Goal: Task Accomplishment & Management: Complete application form

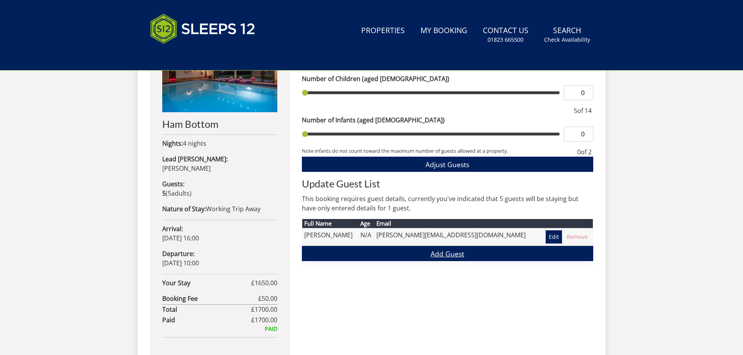
click at [440, 253] on link "Add Guest" at bounding box center [447, 253] width 291 height 15
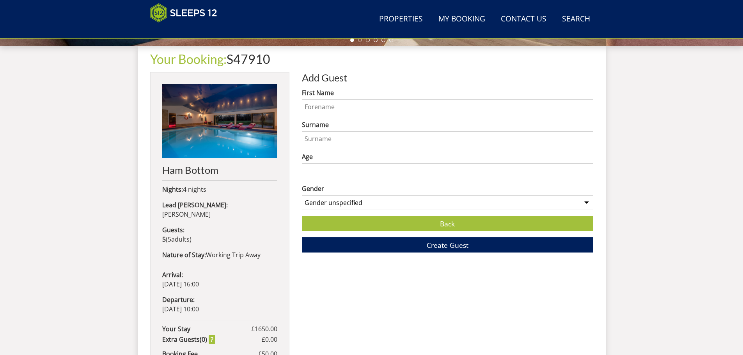
scroll to position [288, 0]
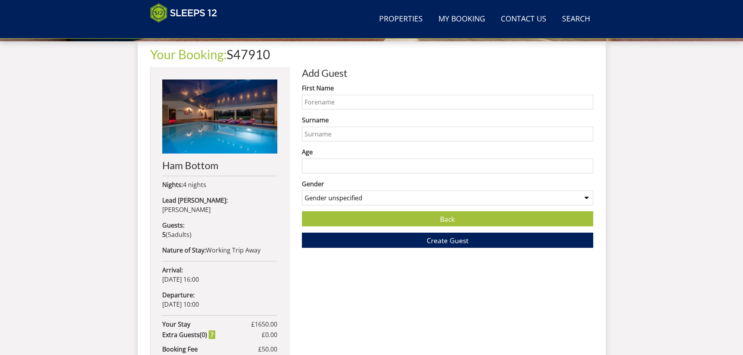
click at [402, 101] on input "First Name" at bounding box center [447, 102] width 291 height 15
type input "[PERSON_NAME]"
type input "Kew"
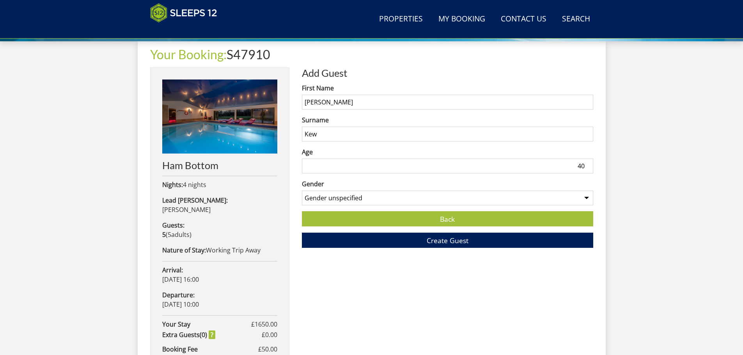
type input "40"
click at [407, 202] on select "Gender unspecified Gender [DEMOGRAPHIC_DATA] Gender [DEMOGRAPHIC_DATA]" at bounding box center [447, 198] width 291 height 15
select select "gender_[DEMOGRAPHIC_DATA]"
click at [302, 191] on select "Gender unspecified Gender [DEMOGRAPHIC_DATA] Gender [DEMOGRAPHIC_DATA]" at bounding box center [447, 198] width 291 height 15
click at [447, 242] on span "Create Guest" at bounding box center [448, 240] width 42 height 9
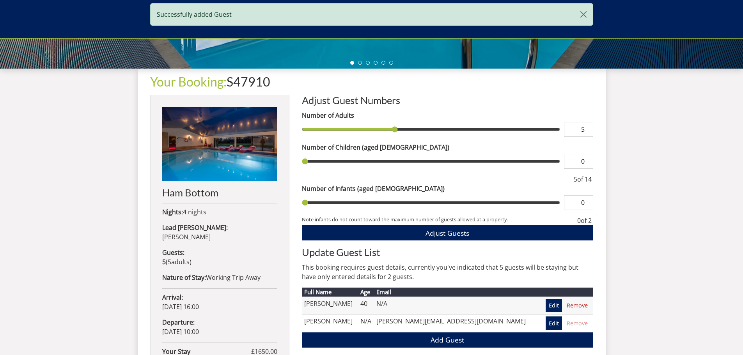
scroll to position [290, 0]
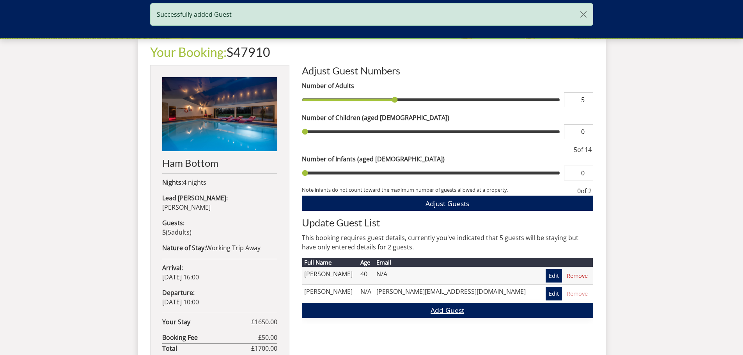
click at [440, 311] on link "Add Guest" at bounding box center [447, 310] width 291 height 15
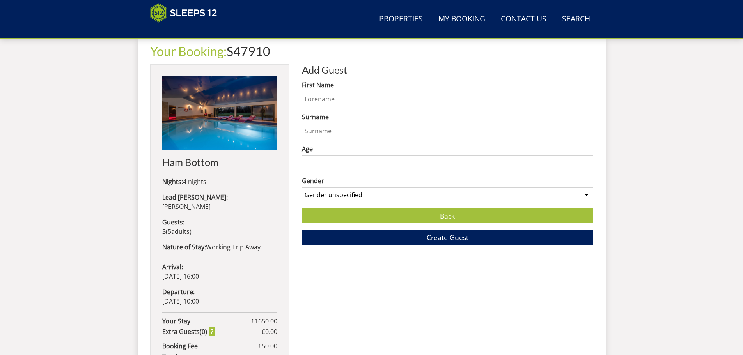
scroll to position [290, 0]
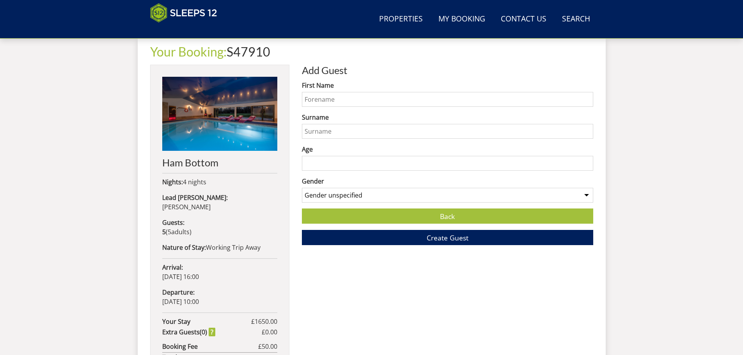
drag, startPoint x: 334, startPoint y: 97, endPoint x: 339, endPoint y: 92, distance: 6.9
click at [335, 98] on input "First Name" at bounding box center [447, 99] width 291 height 15
type input "[PERSON_NAME]"
type input "Jewitt"
type input "45"
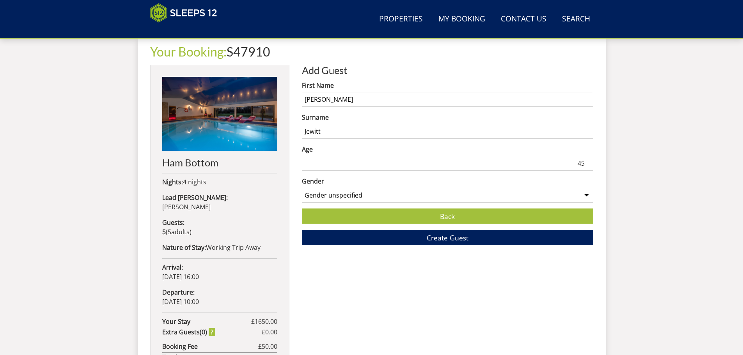
click at [332, 195] on select "Gender unspecified Gender [DEMOGRAPHIC_DATA] Gender [DEMOGRAPHIC_DATA]" at bounding box center [447, 195] width 291 height 15
select select "gender_[DEMOGRAPHIC_DATA]"
click at [302, 188] on select "Gender unspecified Gender [DEMOGRAPHIC_DATA] Gender [DEMOGRAPHIC_DATA]" at bounding box center [447, 195] width 291 height 15
click at [435, 240] on span "Create Guest" at bounding box center [448, 237] width 42 height 9
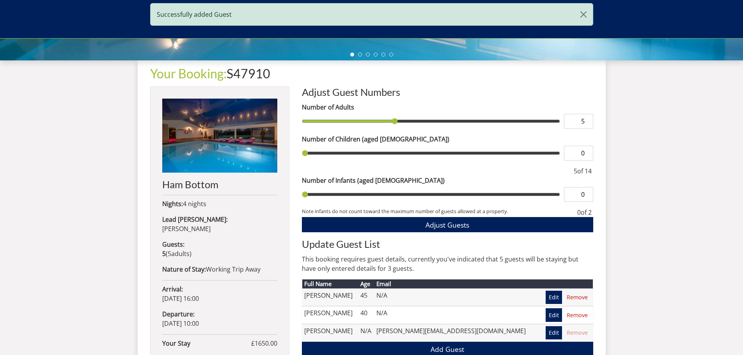
scroll to position [370, 0]
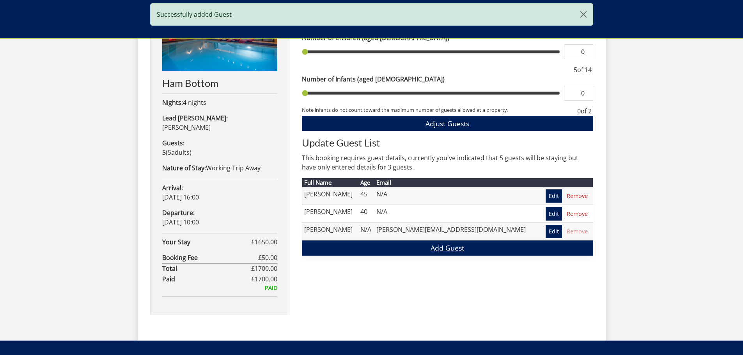
click at [437, 250] on link "Add Guest" at bounding box center [447, 248] width 291 height 15
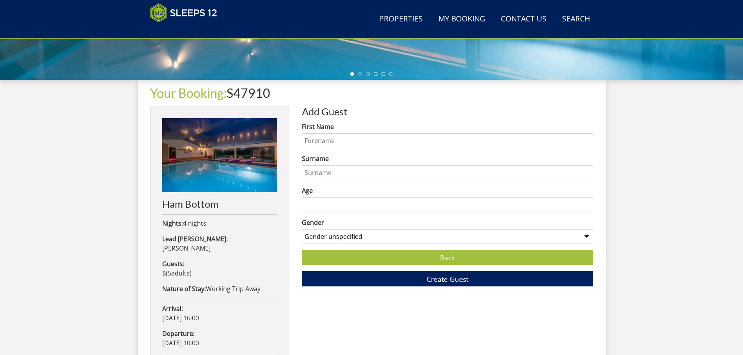
scroll to position [248, 0]
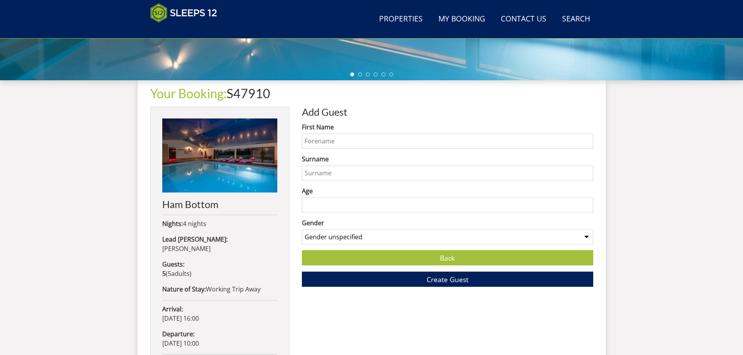
drag, startPoint x: 333, startPoint y: 144, endPoint x: 330, endPoint y: 139, distance: 5.5
click at [334, 144] on input "First Name" at bounding box center [447, 141] width 291 height 15
type input "[PERSON_NAME]"
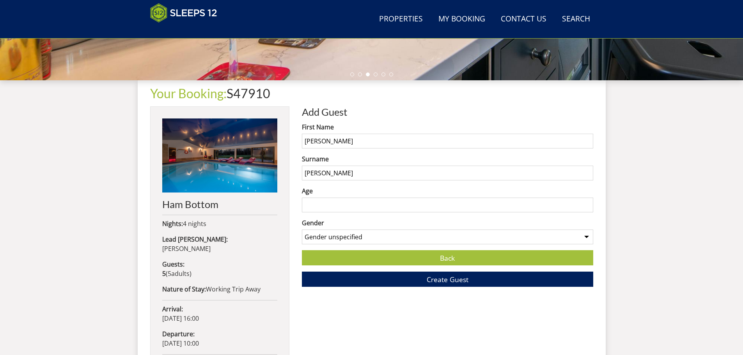
type input "[PERSON_NAME]"
click at [353, 202] on input "Age" at bounding box center [447, 205] width 291 height 15
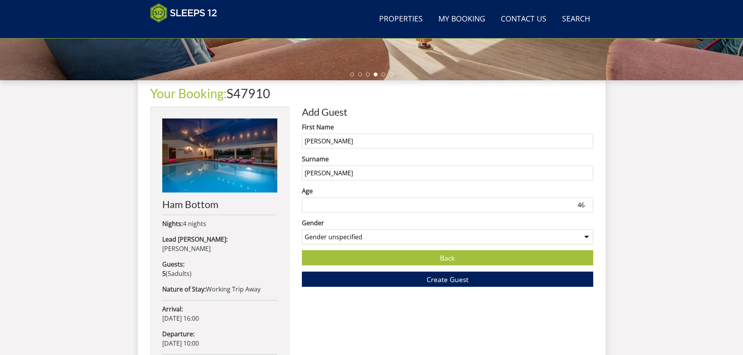
type input "46"
click at [379, 239] on select "Gender unspecified Gender [DEMOGRAPHIC_DATA] Gender [DEMOGRAPHIC_DATA]" at bounding box center [447, 237] width 291 height 15
select select "gender_[DEMOGRAPHIC_DATA]"
click at [302, 230] on select "Gender unspecified Gender [DEMOGRAPHIC_DATA] Gender [DEMOGRAPHIC_DATA]" at bounding box center [447, 237] width 291 height 15
click at [453, 280] on span "Create Guest" at bounding box center [448, 279] width 42 height 9
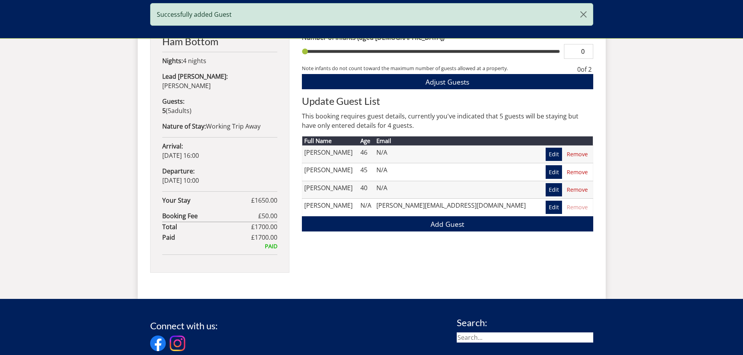
scroll to position [408, 0]
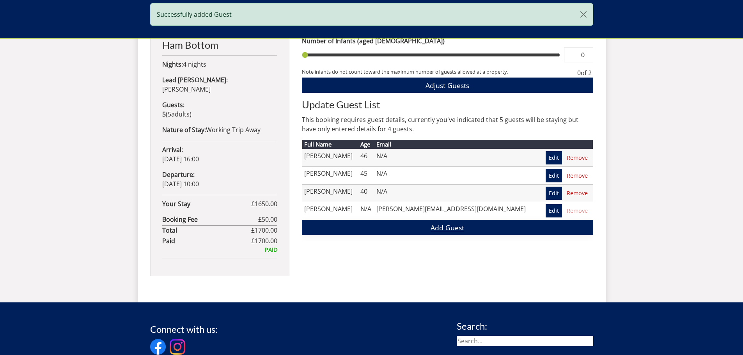
click at [450, 226] on link "Add Guest" at bounding box center [447, 227] width 291 height 15
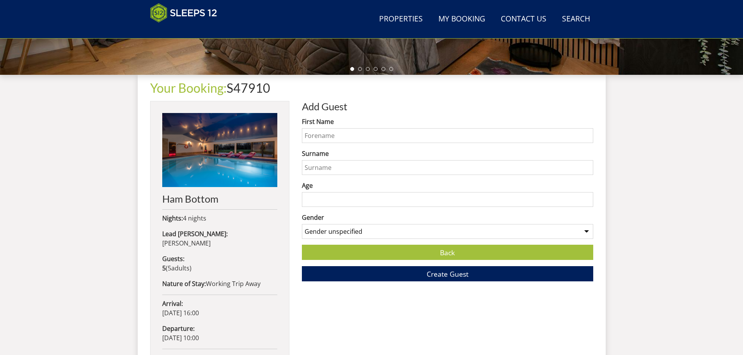
scroll to position [252, 0]
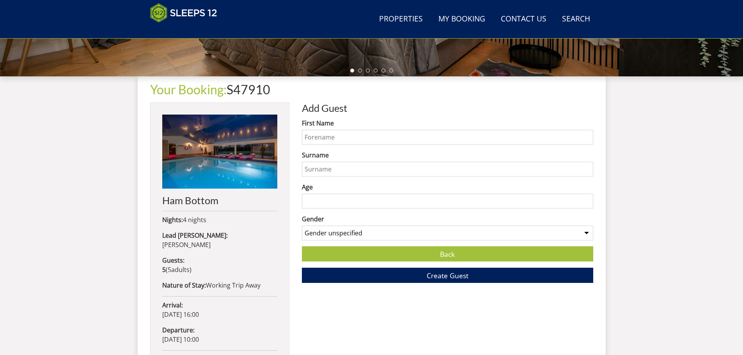
click at [362, 136] on input "First Name" at bounding box center [447, 137] width 291 height 15
type input "Amber"
type input "[PERSON_NAME]"
click at [343, 203] on input "Age" at bounding box center [447, 201] width 291 height 15
type input "35"
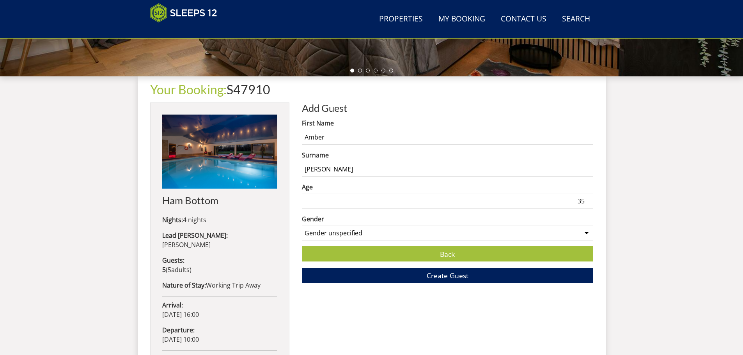
click at [352, 233] on select "Gender unspecified Gender [DEMOGRAPHIC_DATA] Gender [DEMOGRAPHIC_DATA]" at bounding box center [447, 233] width 291 height 15
select select "gender_[DEMOGRAPHIC_DATA]"
click at [302, 226] on select "Gender unspecified Gender [DEMOGRAPHIC_DATA] Gender [DEMOGRAPHIC_DATA]" at bounding box center [447, 233] width 291 height 15
click at [430, 278] on span "Create Guest" at bounding box center [448, 275] width 42 height 9
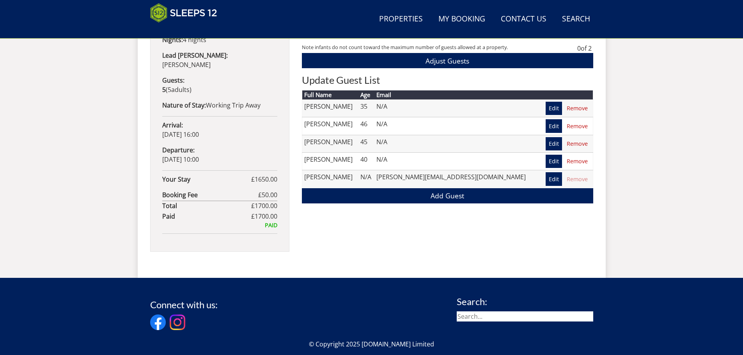
scroll to position [408, 0]
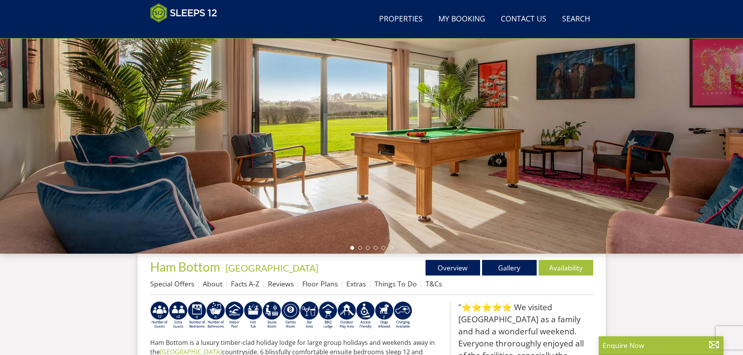
scroll to position [85, 0]
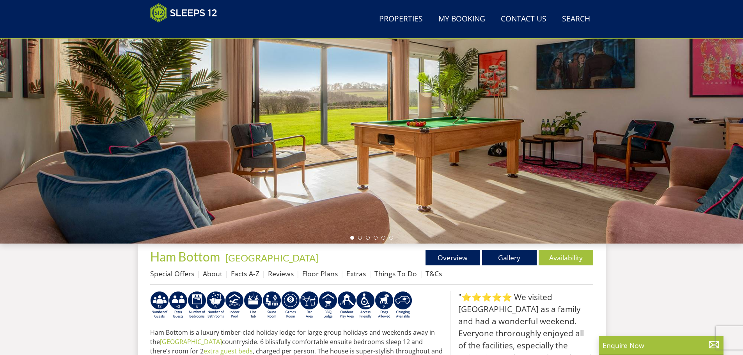
click at [225, 162] on div at bounding box center [371, 107] width 743 height 273
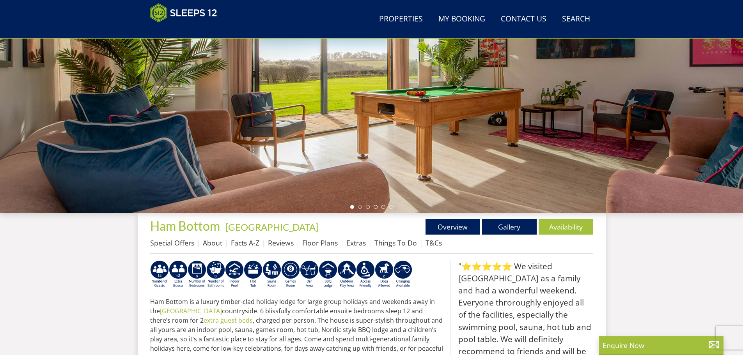
scroll to position [163, 0]
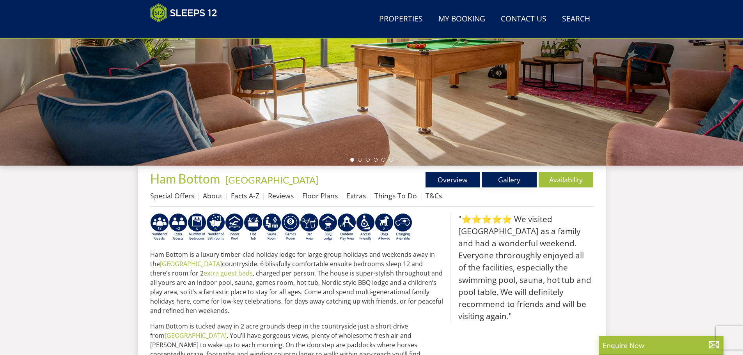
click at [520, 181] on link "Gallery" at bounding box center [509, 180] width 55 height 16
